Goal: Task Accomplishment & Management: Use online tool/utility

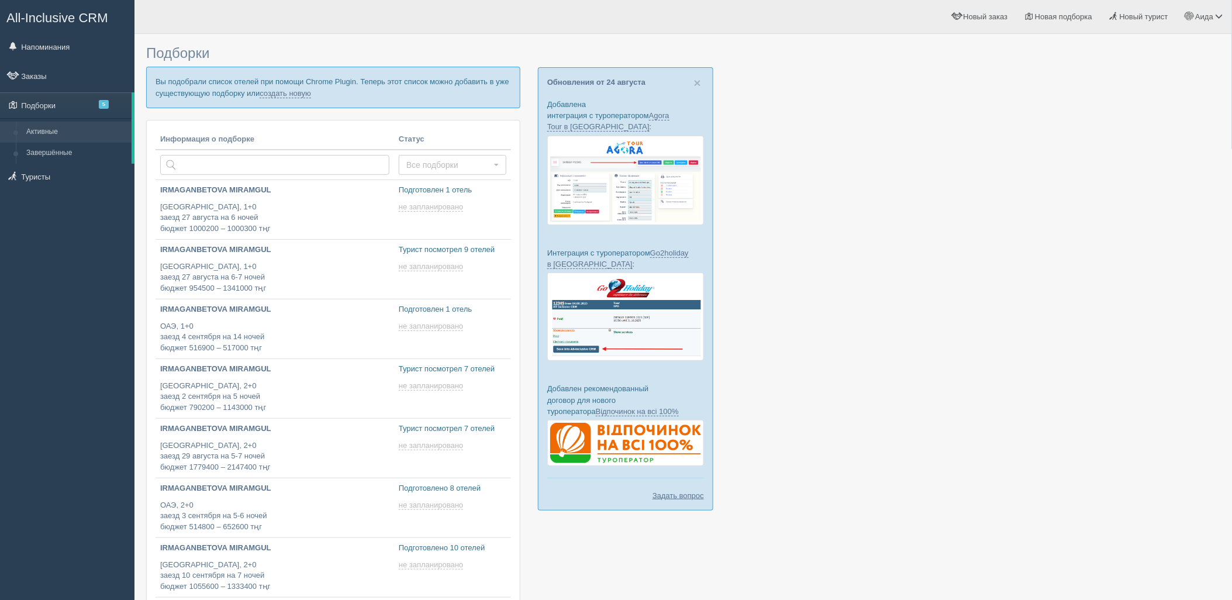
click at [260, 94] on p "Вы подобрали список отелей при помощи Chrome Plugin. Теперь этот список можно д…" at bounding box center [333, 87] width 374 height 41
click at [270, 95] on link "создать новую" at bounding box center [285, 93] width 51 height 9
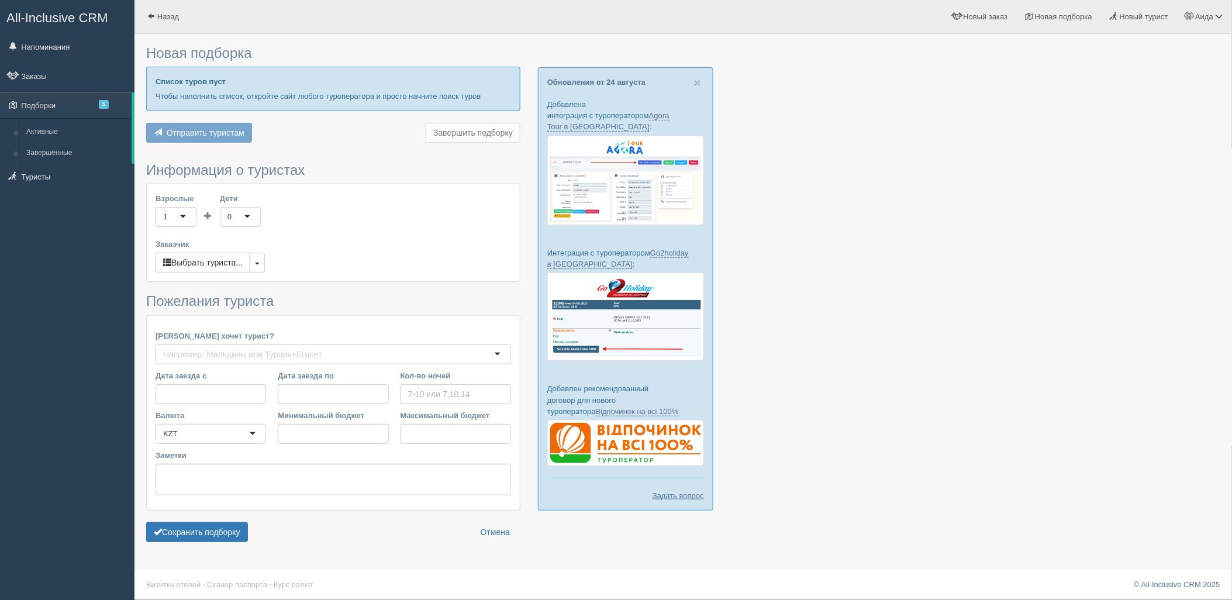
type input "3"
type input "1334400"
type input "1746200"
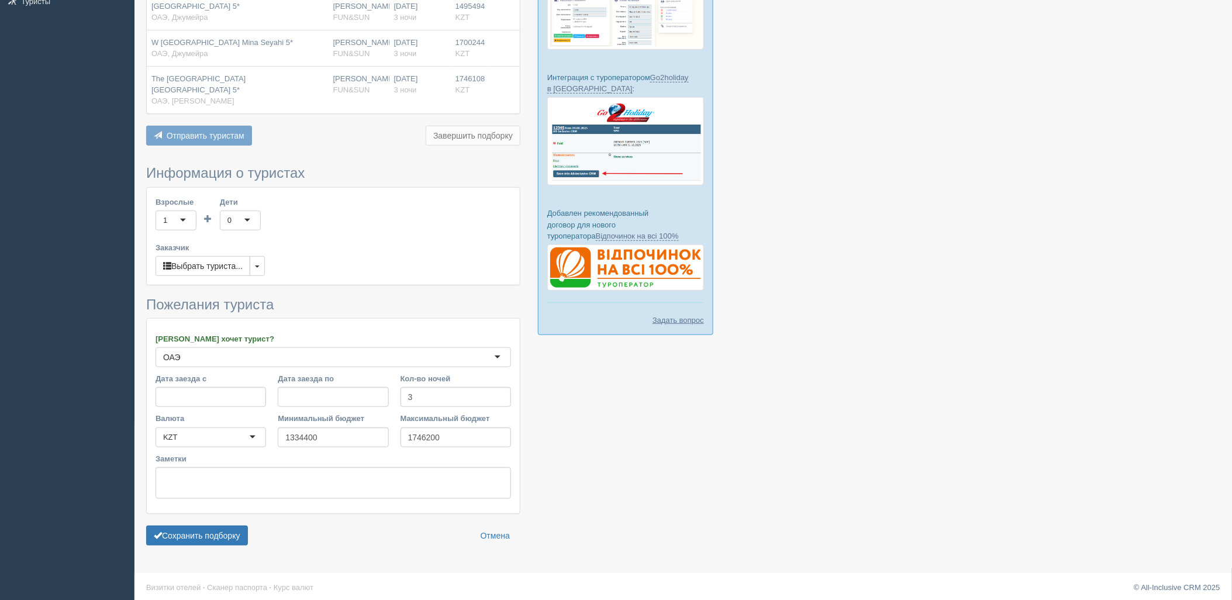
scroll to position [180, 0]
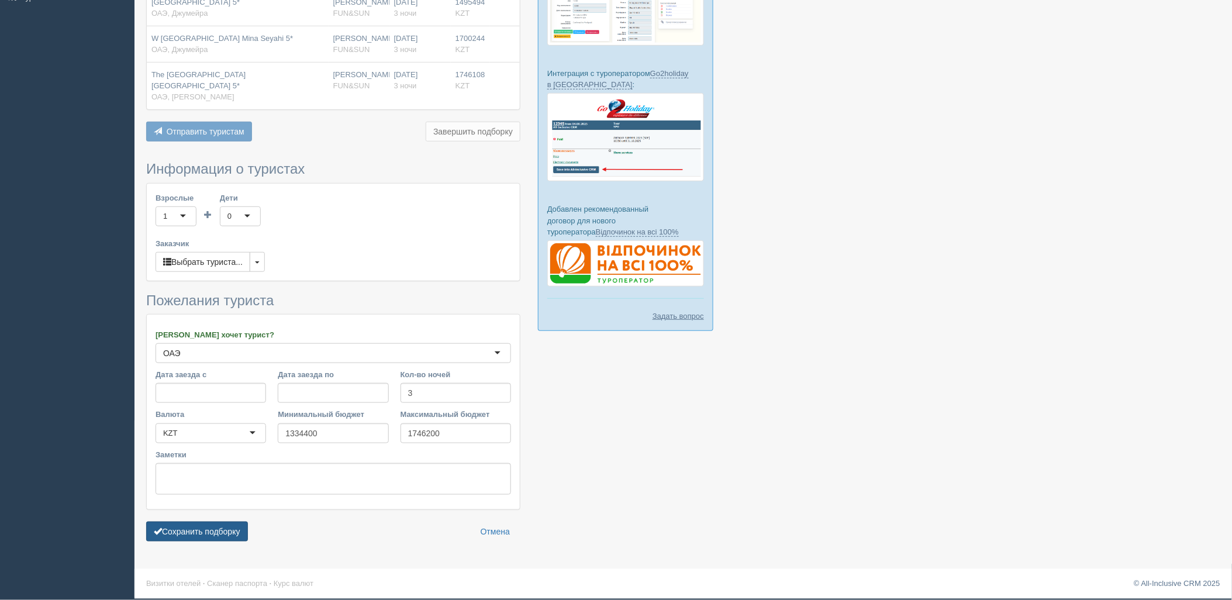
click at [223, 527] on button "Сохранить подборку" at bounding box center [197, 532] width 102 height 20
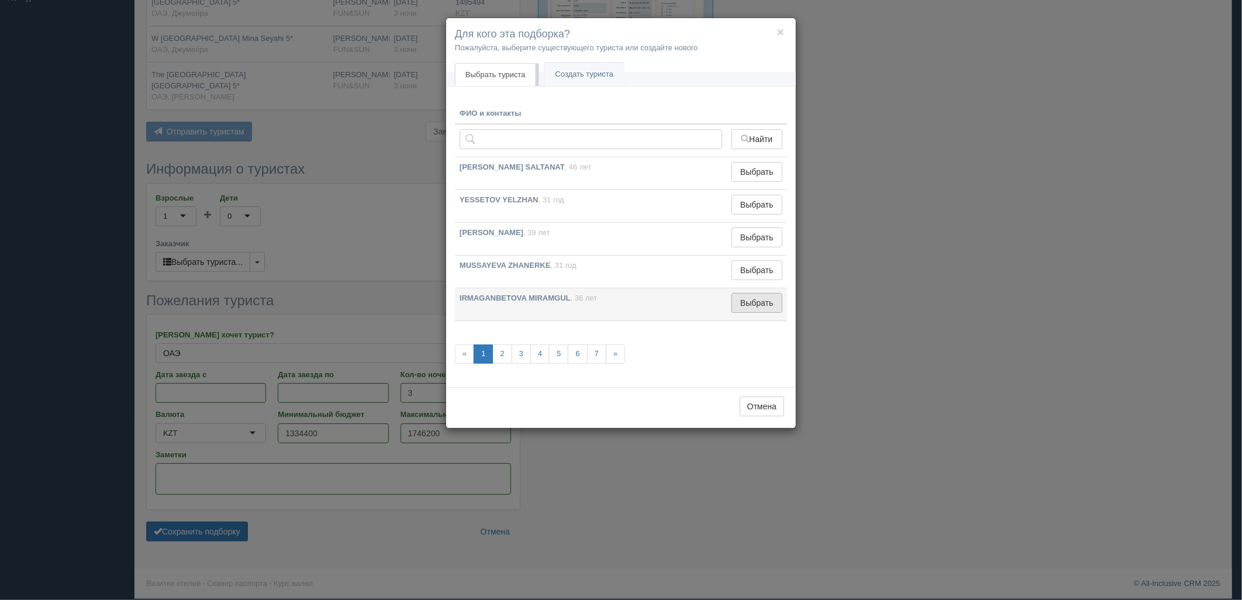
click at [745, 305] on button "Выбрать" at bounding box center [757, 303] width 51 height 20
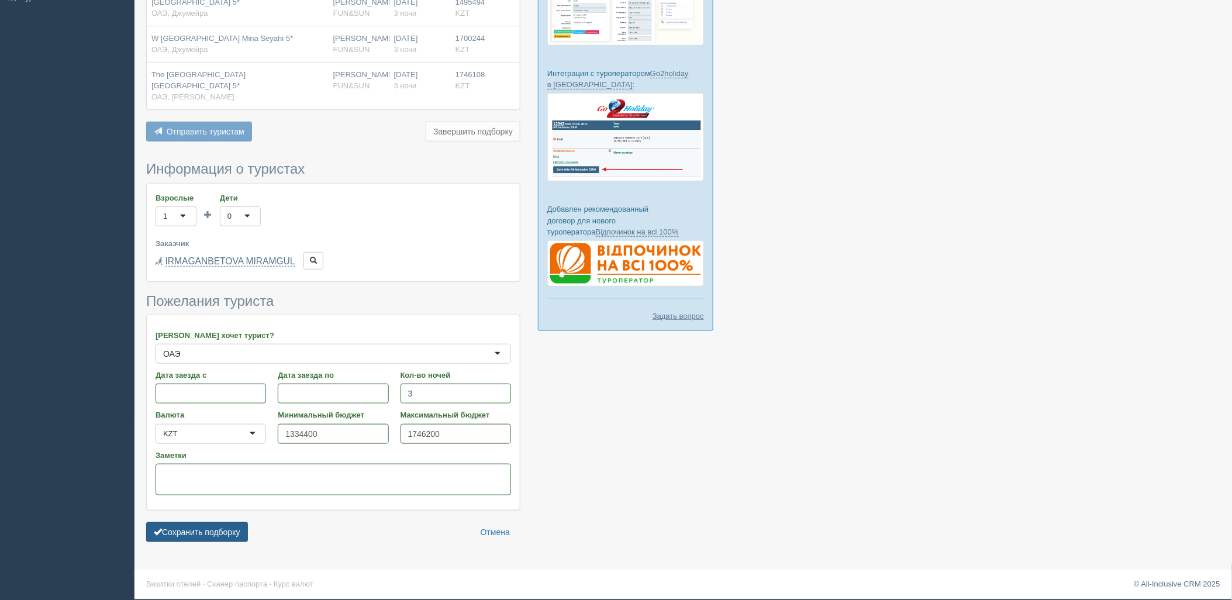
click at [223, 530] on button "Сохранить подборку" at bounding box center [197, 532] width 102 height 20
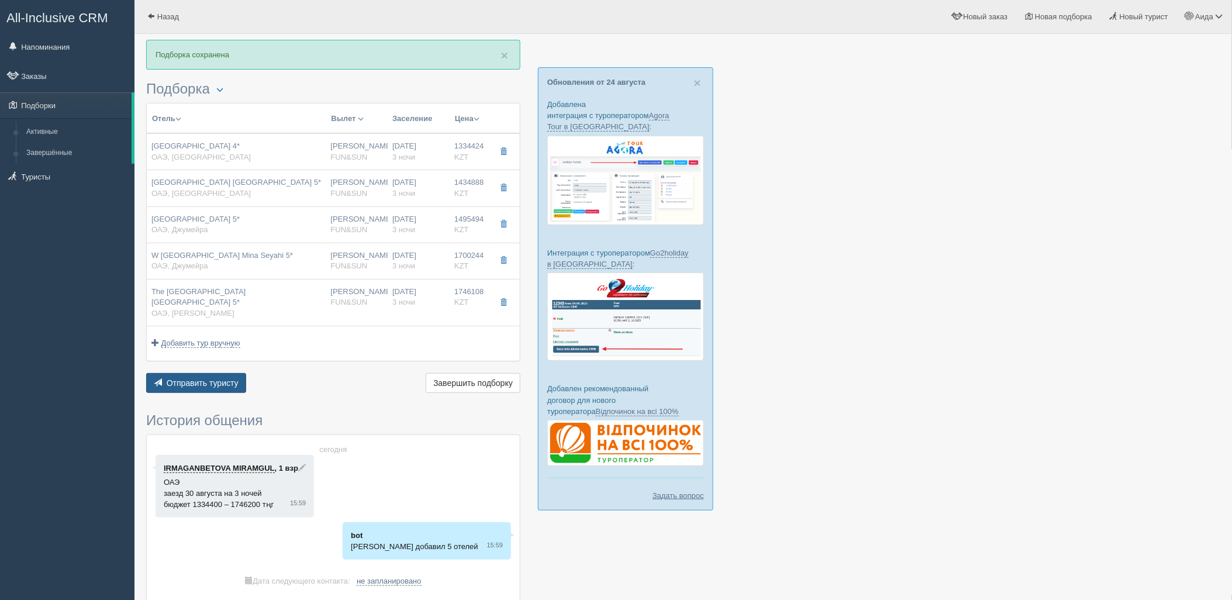
click at [221, 384] on span "Отправить туристу" at bounding box center [203, 382] width 72 height 9
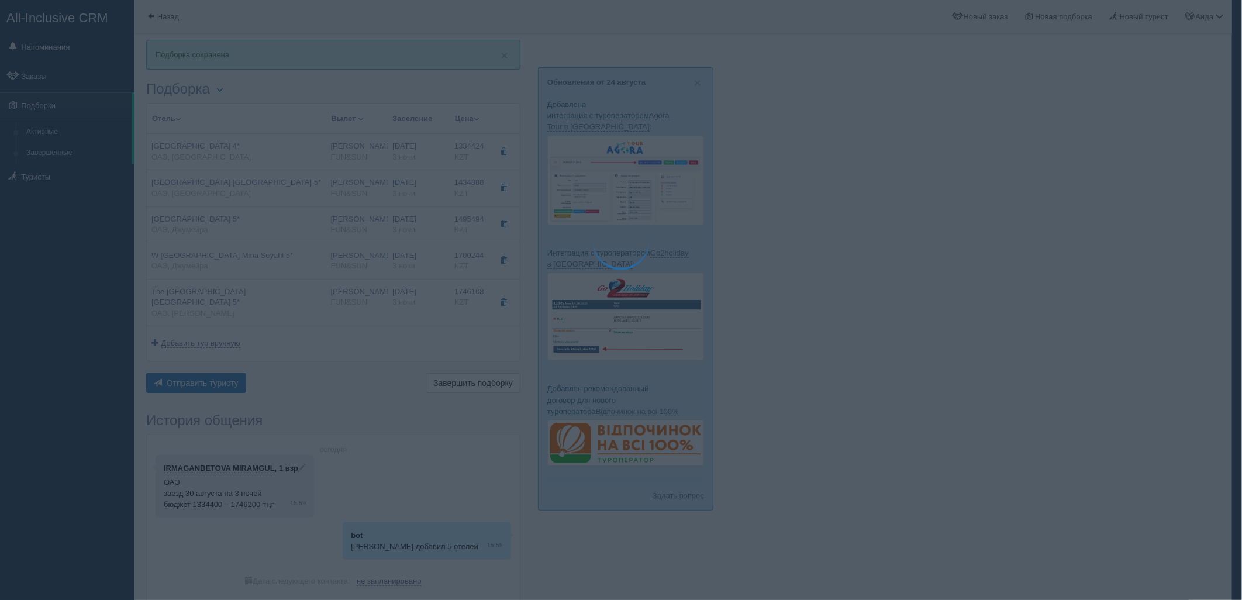
type textarea "🌞 Добрый день! Предлагаем Вам рассмотреть следующие варианты: 🌎 ОАЭ, Рас-эль-Ха…"
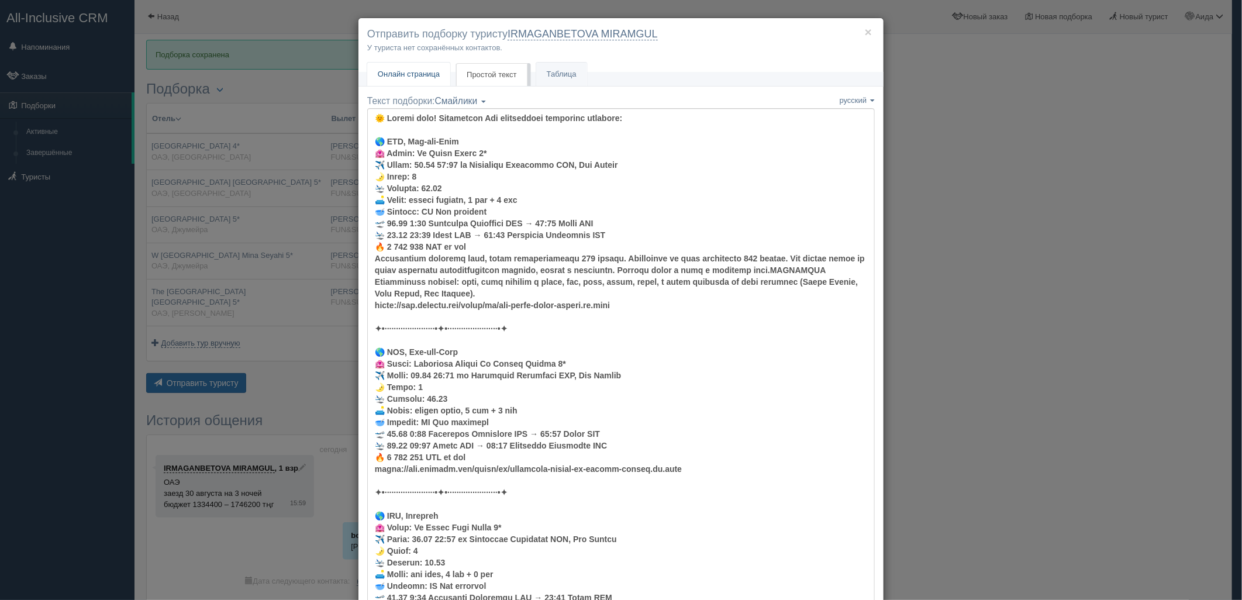
click at [425, 78] on span "Онлайн страница" at bounding box center [409, 74] width 62 height 9
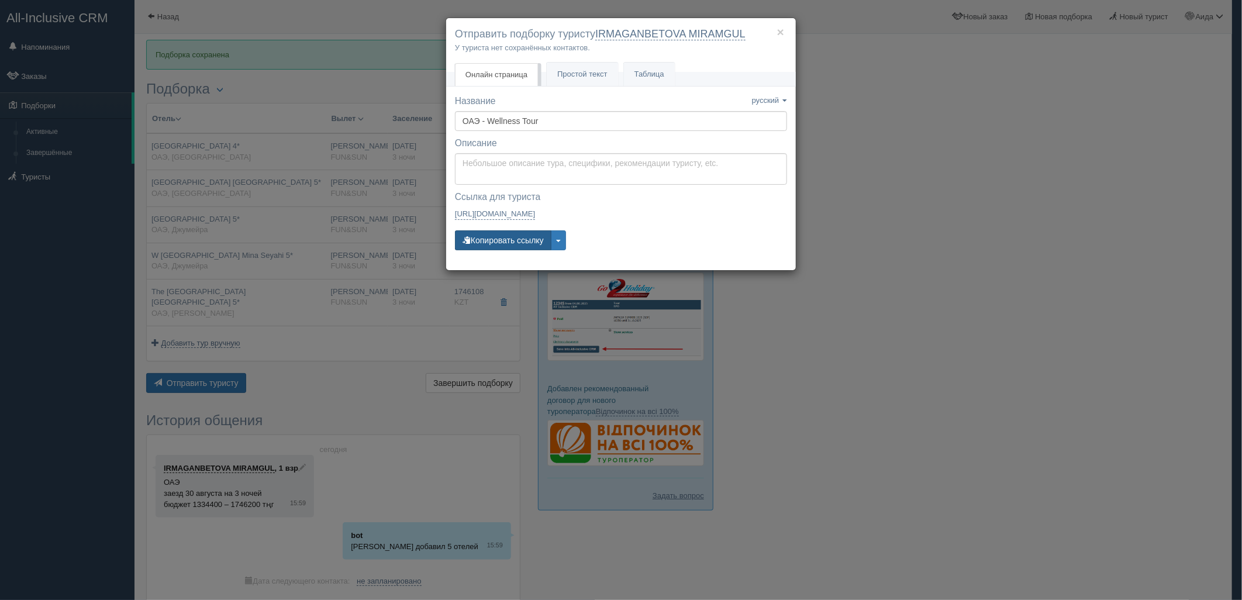
click at [505, 236] on button "Копировать ссылку" at bounding box center [503, 240] width 96 height 20
click at [510, 243] on button "Копировать ссылку" at bounding box center [503, 240] width 96 height 20
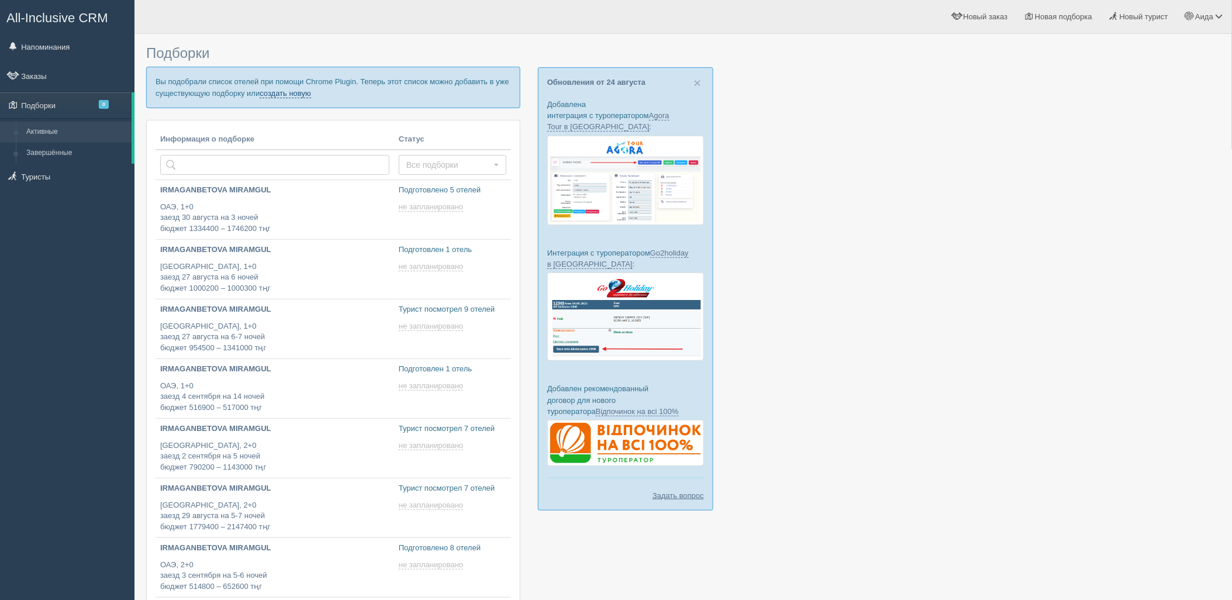
click at [266, 89] on link "создать новую" at bounding box center [285, 93] width 51 height 9
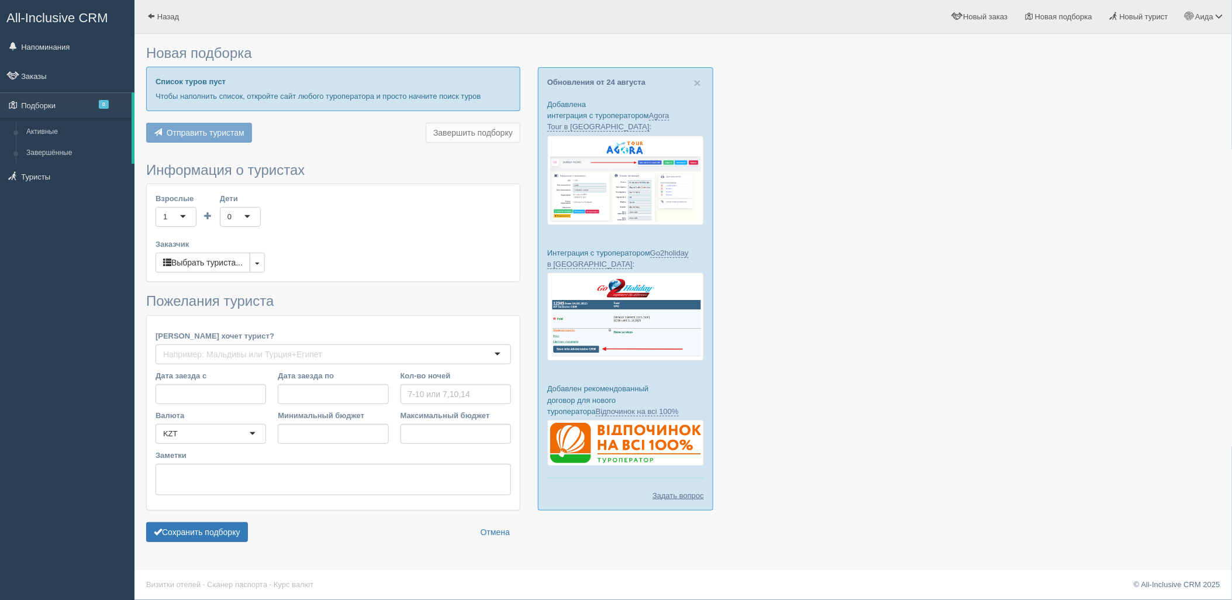
type input "4-5"
type input "1034000"
type input "1287700"
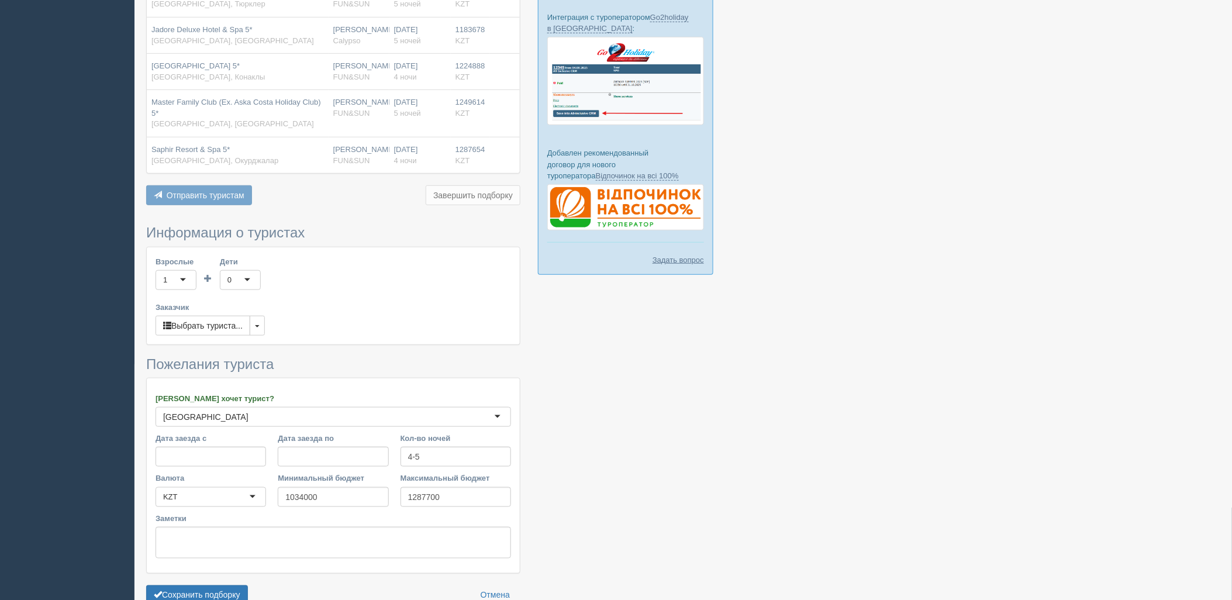
scroll to position [263, 0]
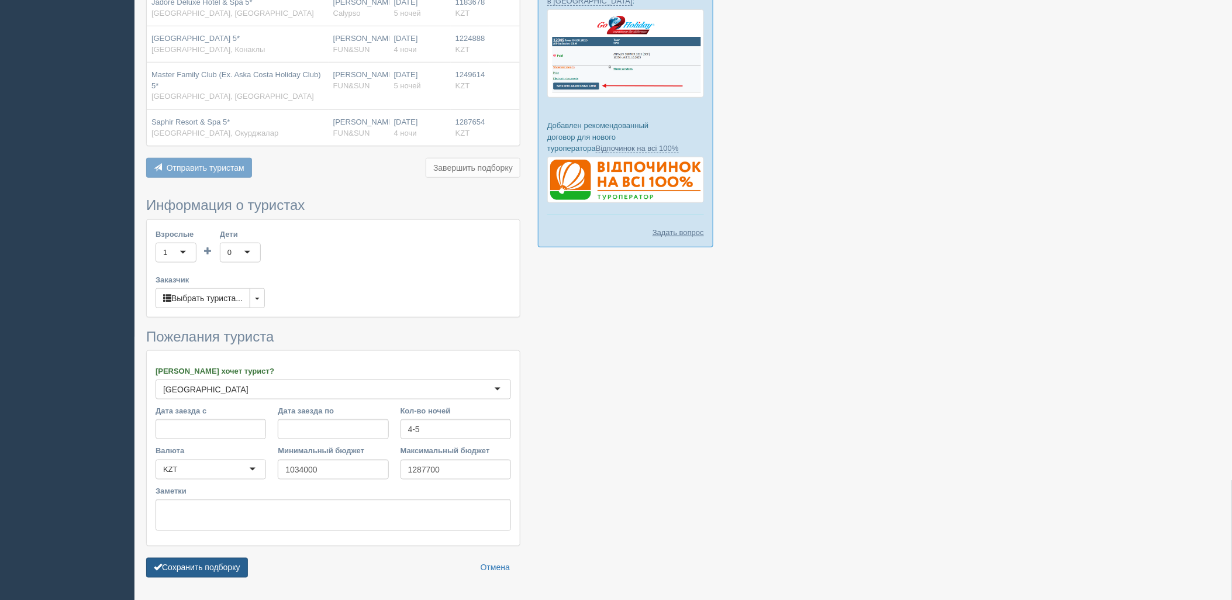
click at [232, 560] on button "Сохранить подборку" at bounding box center [197, 568] width 102 height 20
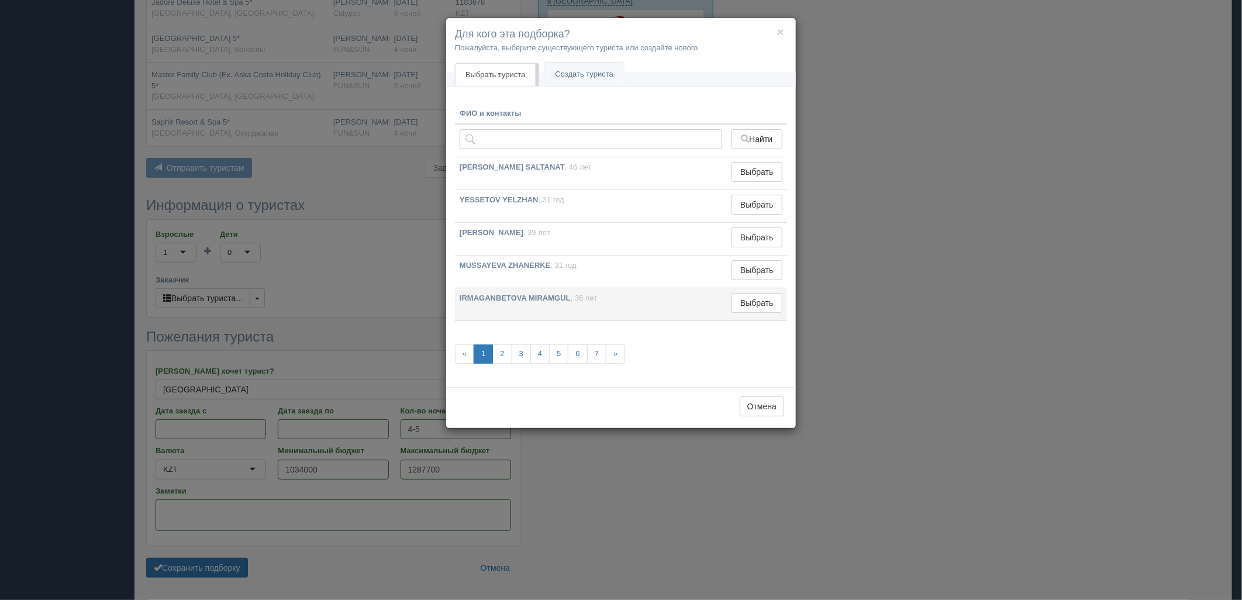
click at [755, 315] on td "Выбрать Выбран" at bounding box center [757, 304] width 60 height 33
click at [734, 308] on button "Выбрать" at bounding box center [757, 303] width 51 height 20
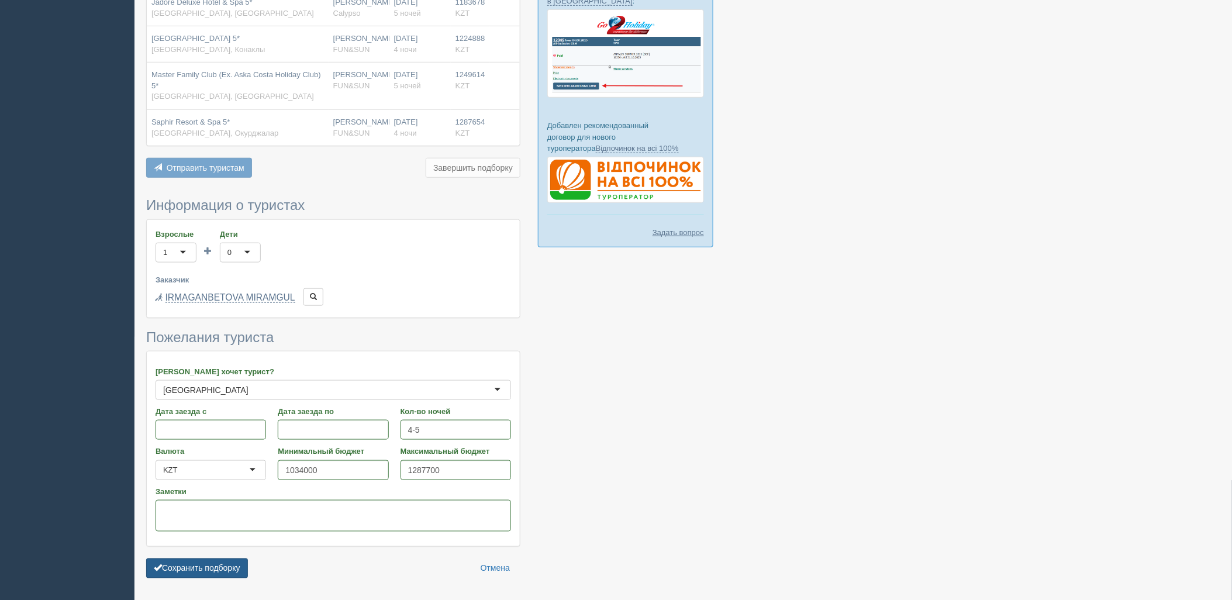
click at [229, 568] on button "Сохранить подборку" at bounding box center [197, 568] width 102 height 20
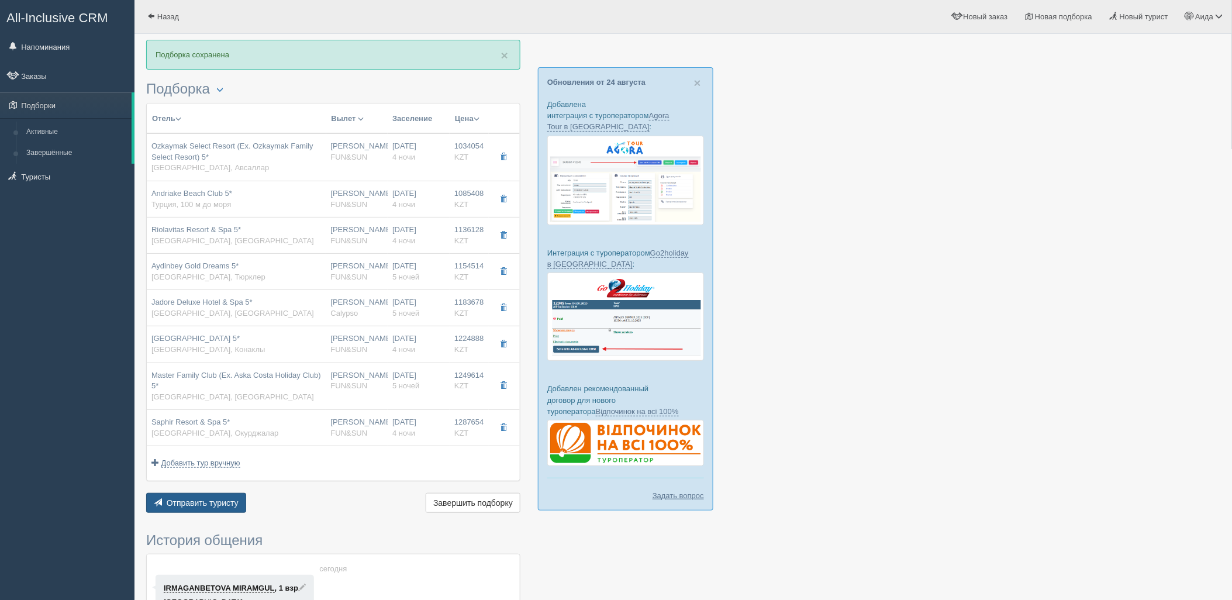
click at [202, 503] on span "Отправить туристу" at bounding box center [203, 502] width 72 height 9
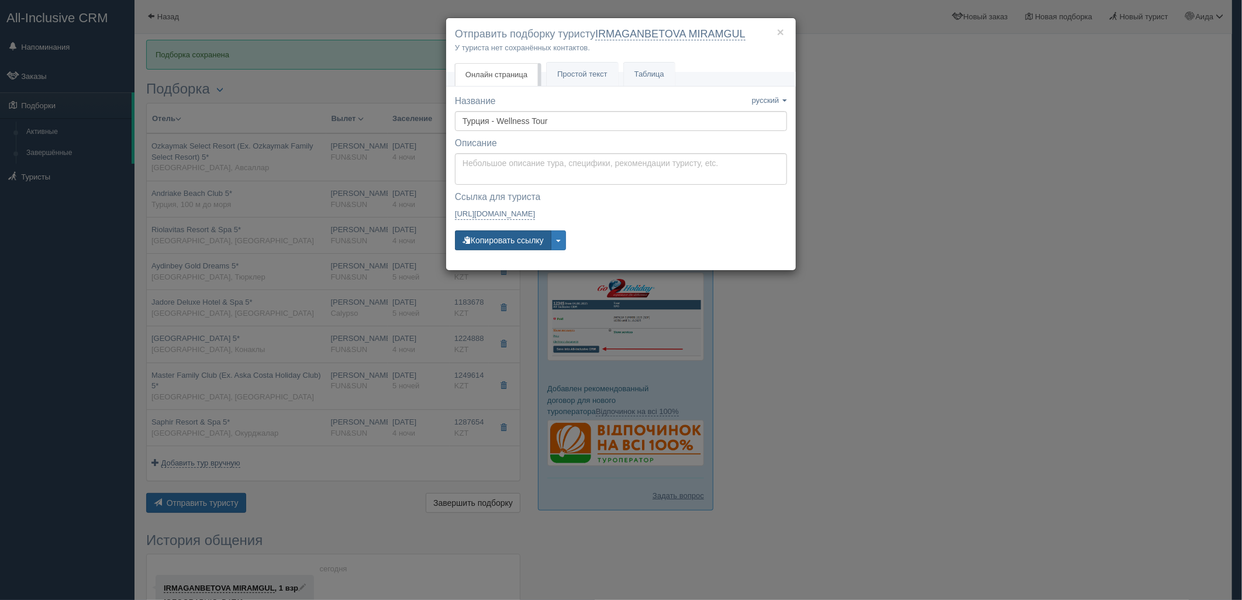
click at [490, 249] on button "Копировать ссылку" at bounding box center [503, 240] width 96 height 20
drag, startPoint x: 530, startPoint y: 232, endPoint x: 526, endPoint y: 237, distance: 6.2
click at [530, 232] on button "Копировать ссылку" at bounding box center [503, 240] width 96 height 20
